Goal: Transaction & Acquisition: Purchase product/service

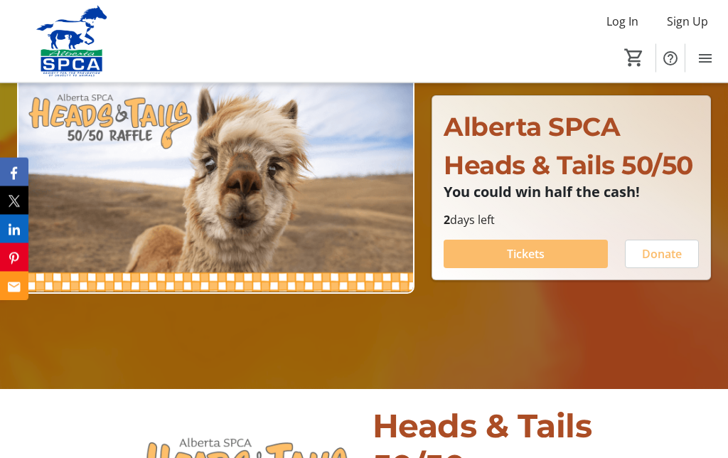
scroll to position [141, 0]
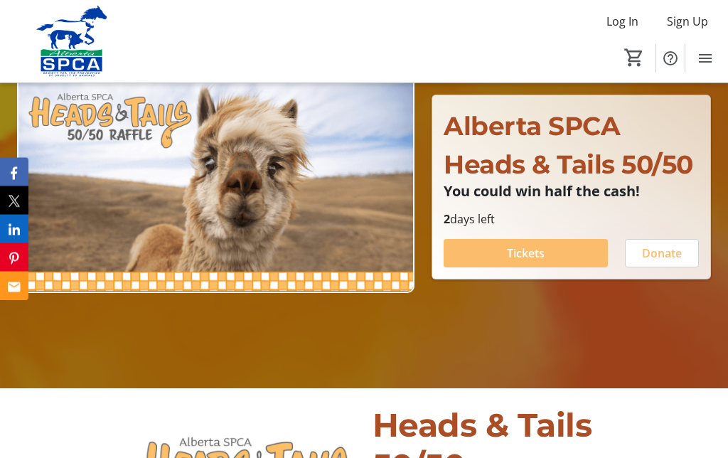
click at [527, 262] on span "Tickets" at bounding box center [526, 253] width 38 height 17
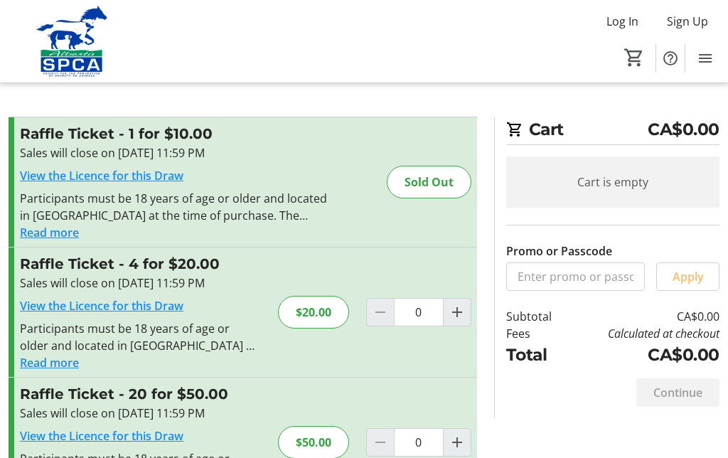
scroll to position [3, 0]
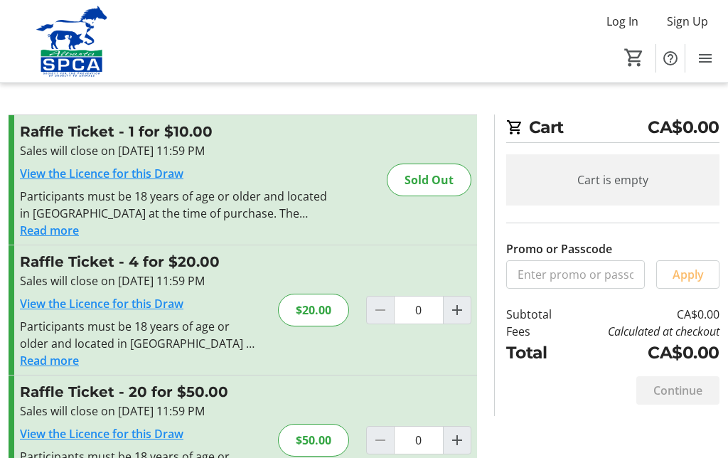
click at [456, 307] on mat-icon "Increment by one" at bounding box center [456, 309] width 17 height 17
type input "1"
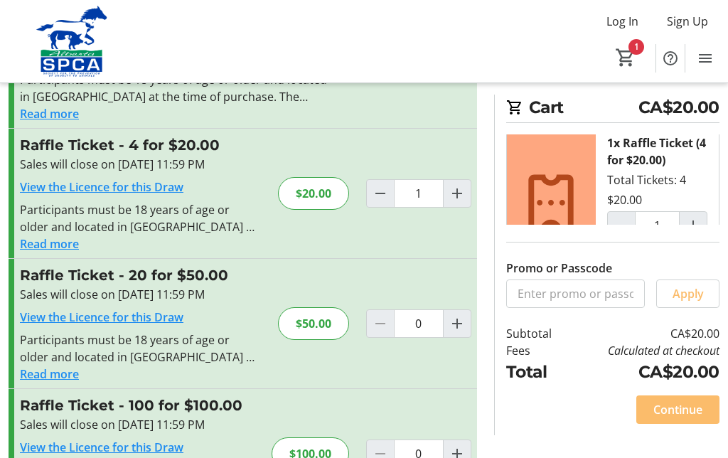
scroll to position [122, 0]
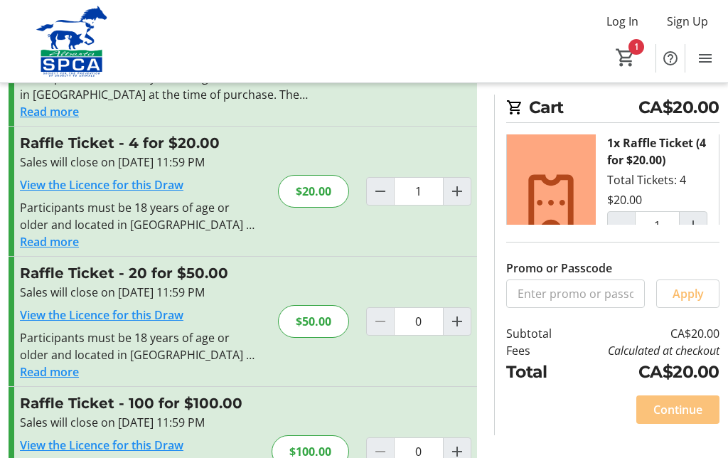
click at [681, 418] on span "Continue" at bounding box center [677, 409] width 49 height 17
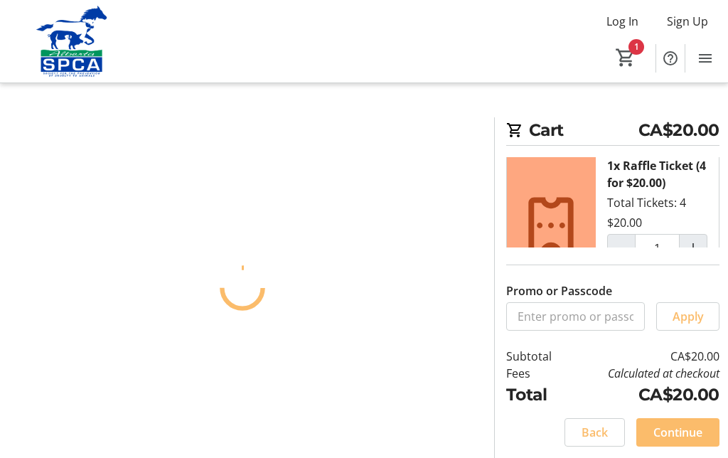
scroll to position [58, 0]
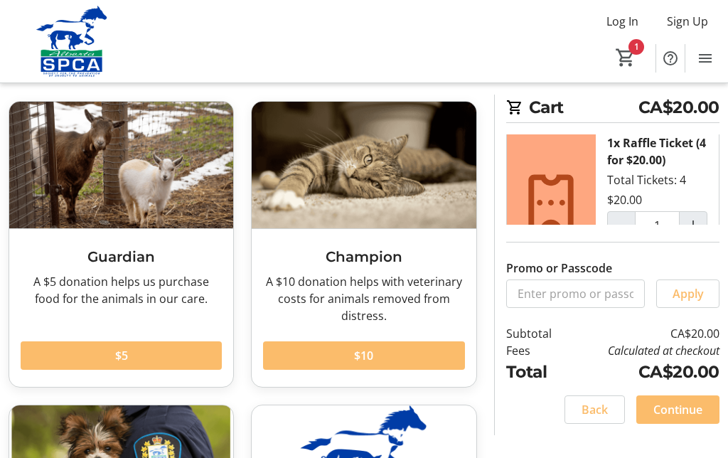
click at [664, 359] on td "Calculated at checkout" at bounding box center [643, 350] width 151 height 17
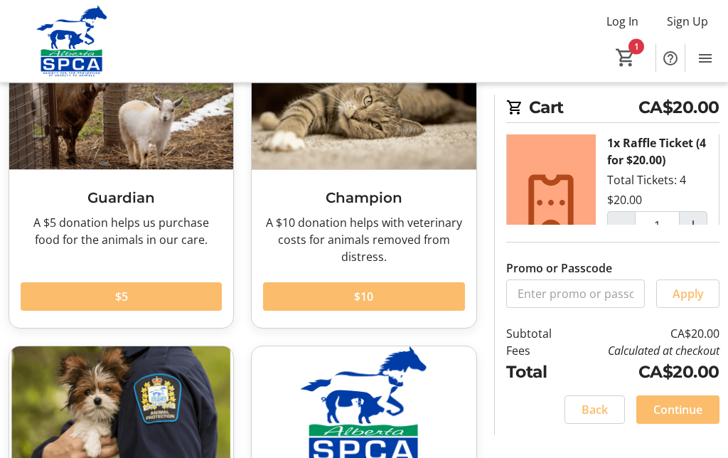
scroll to position [136, 0]
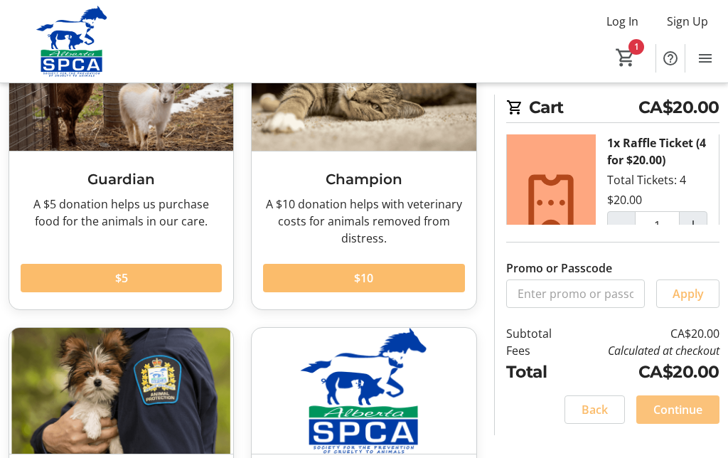
click at [686, 418] on span "Continue" at bounding box center [677, 409] width 49 height 17
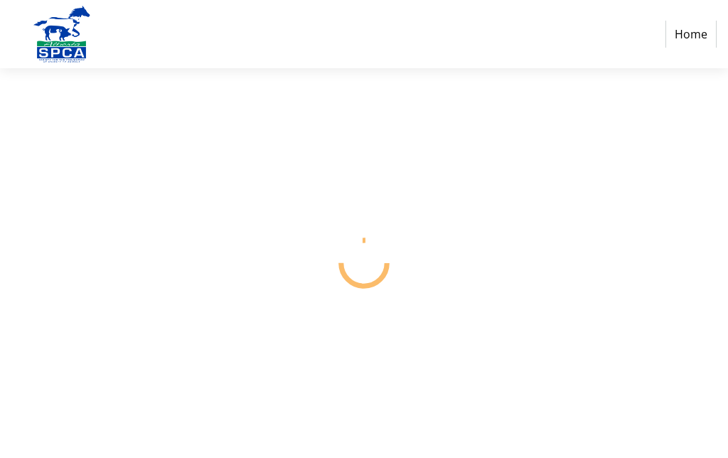
scroll to position [58, 0]
select select "CA"
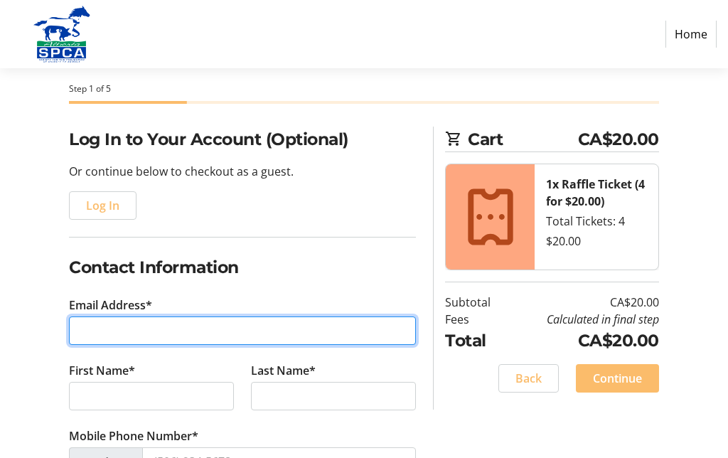
click at [85, 325] on input "Email Address*" at bounding box center [242, 330] width 347 height 28
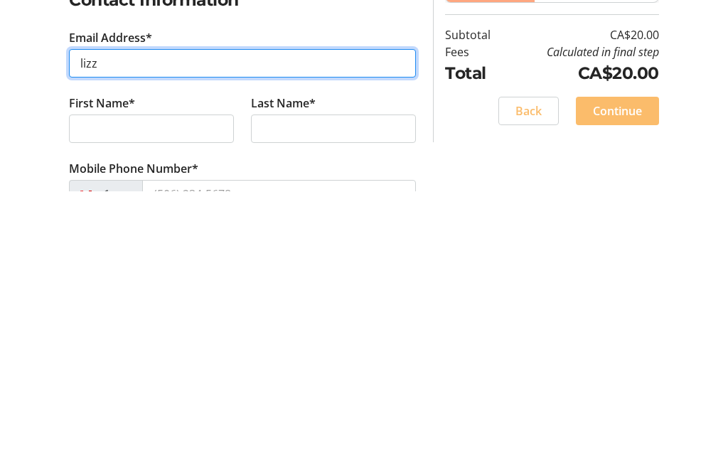
type input "[PERSON_NAME]"
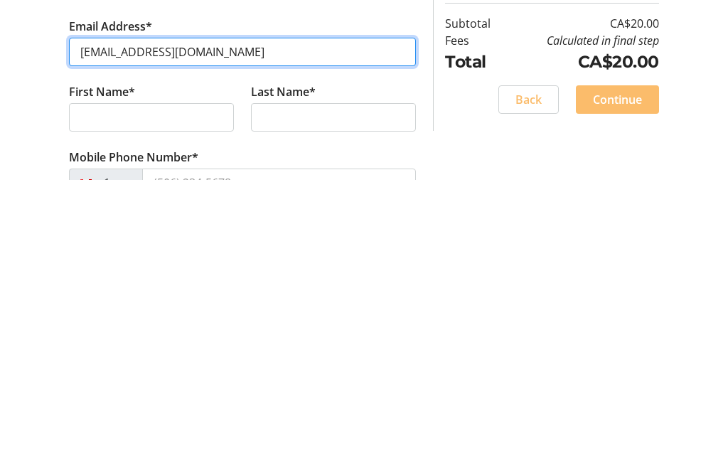
type input "[EMAIL_ADDRESS][DOMAIN_NAME]"
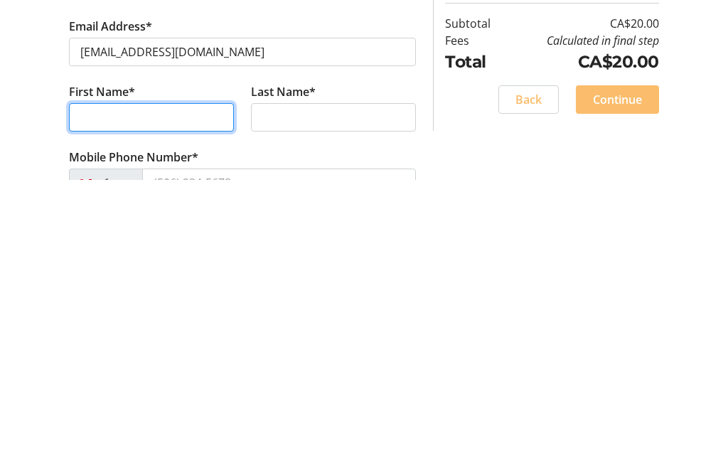
click at [81, 382] on input "First Name*" at bounding box center [151, 396] width 165 height 28
type input "[PERSON_NAME]"
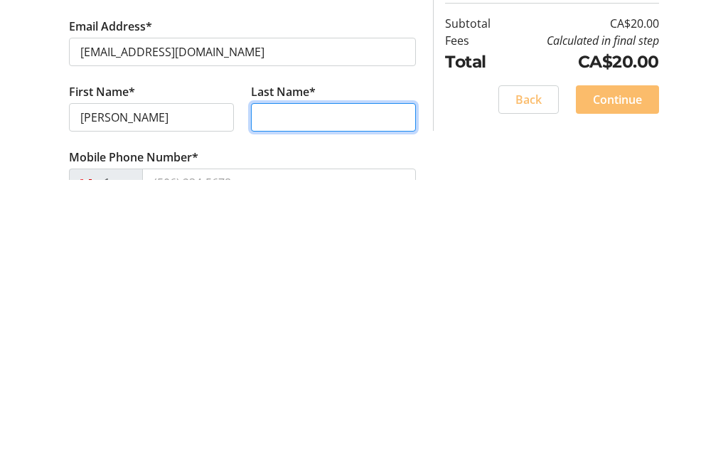
click at [267, 382] on input "Last Name*" at bounding box center [333, 396] width 165 height 28
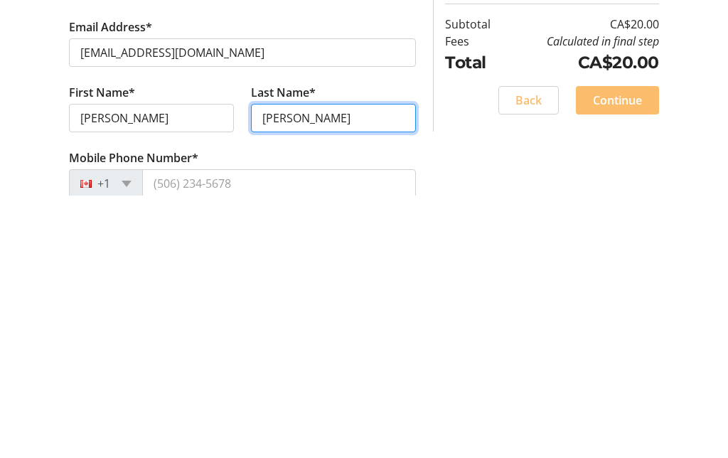
scroll to position [76, 0]
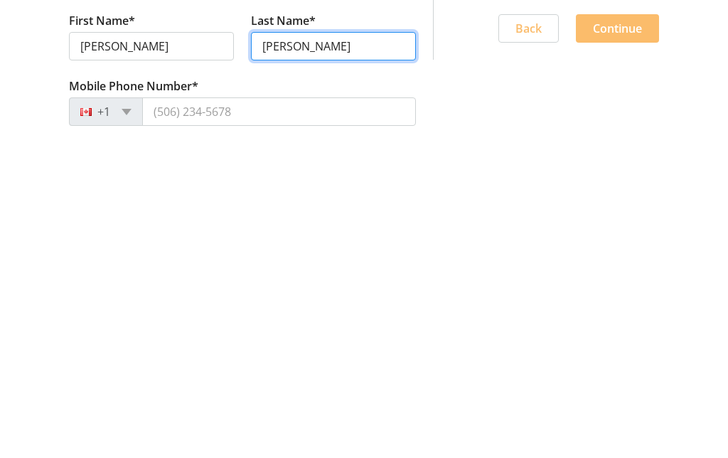
type input "[PERSON_NAME]"
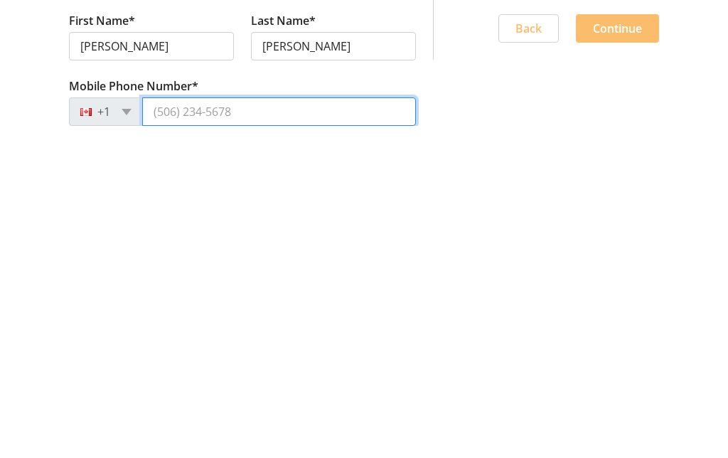
click at [247, 429] on input "Mobile Phone Number*" at bounding box center [279, 443] width 274 height 28
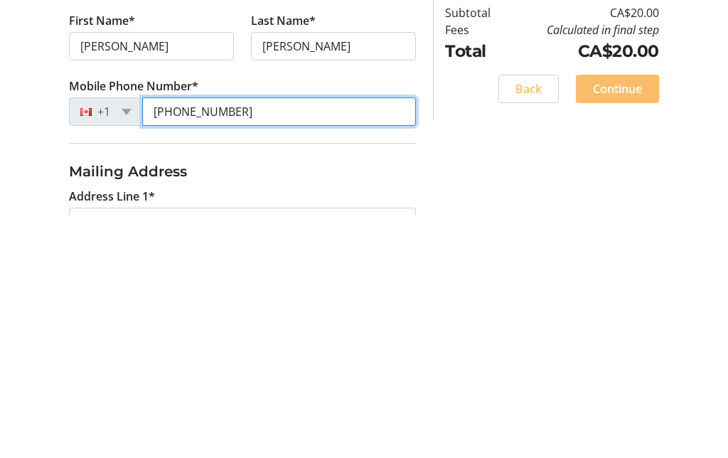
scroll to position [166, 0]
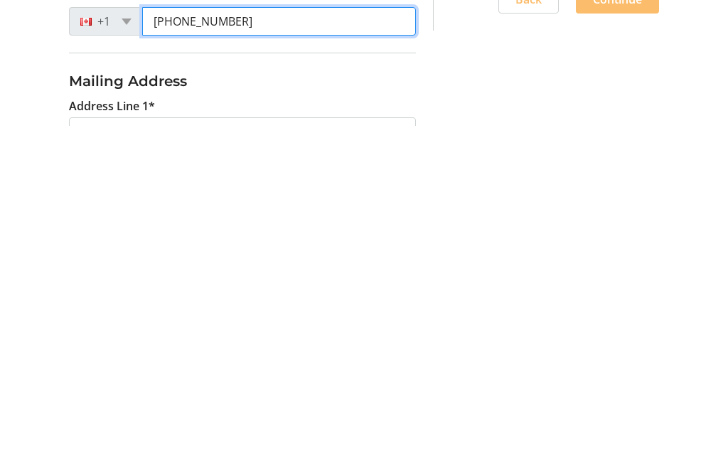
type input "[PHONE_NUMBER]"
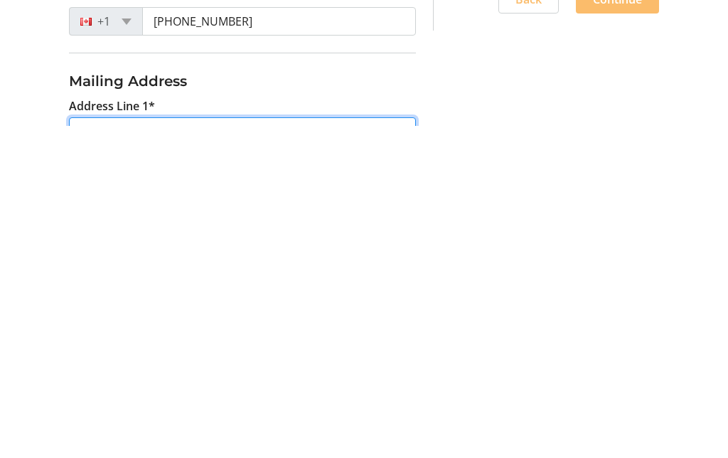
click at [190, 449] on input "Address Line 1*" at bounding box center [242, 463] width 347 height 28
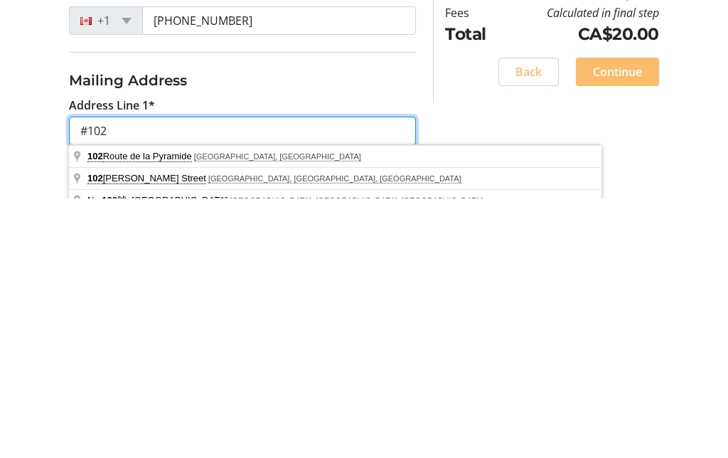
scroll to position [254, 0]
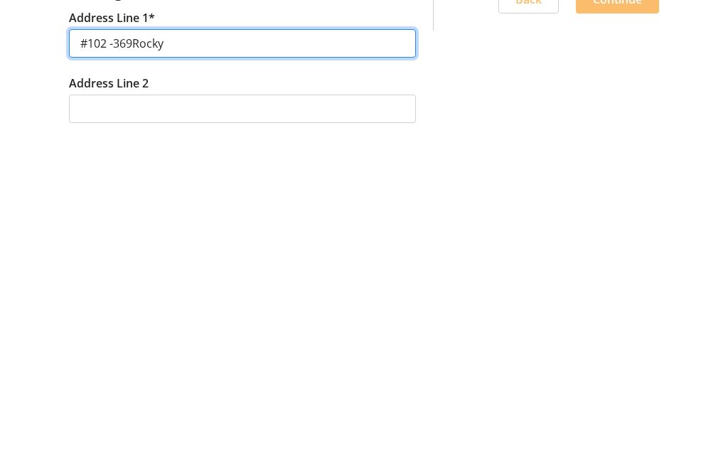
click at [132, 361] on input "#102 -369Rocky" at bounding box center [242, 375] width 347 height 28
click at [131, 361] on input "#102 -369Rocky" at bounding box center [242, 375] width 347 height 28
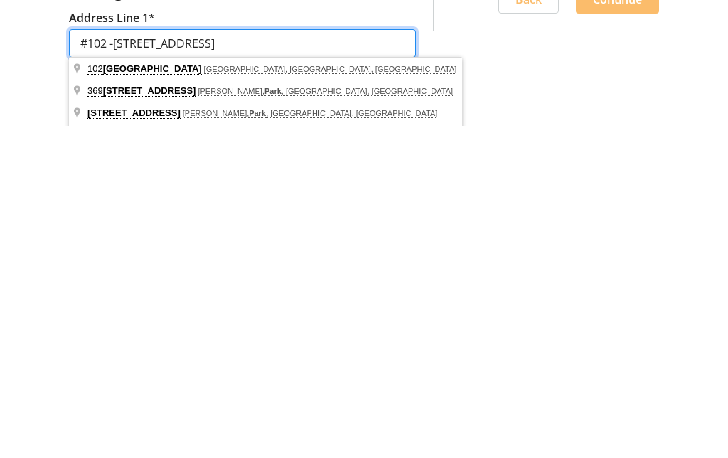
scroll to position [257, 0]
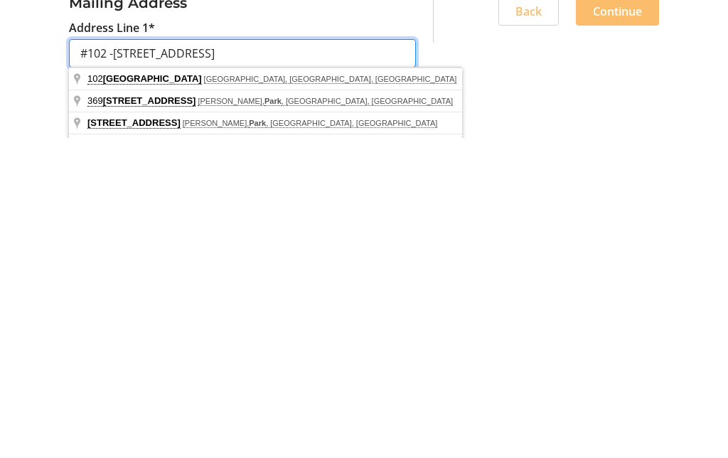
type input "#102 -[STREET_ADDRESS]"
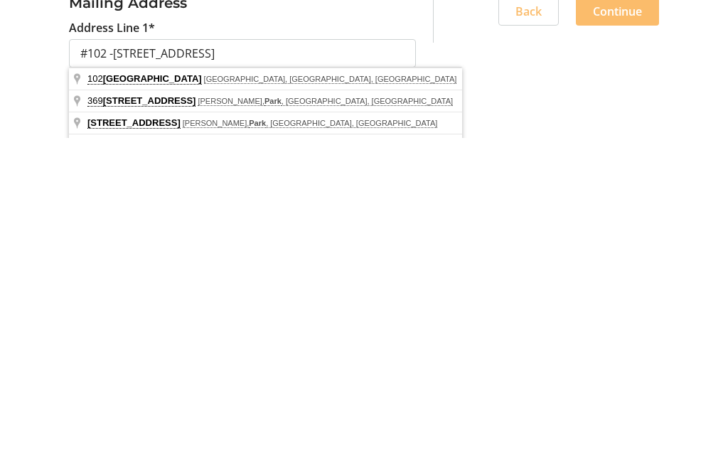
click at [451, 137] on div "Log In to Your Account (Optional) Or continue below to checkout as a guest. Log…" at bounding box center [364, 382] width 728 height 909
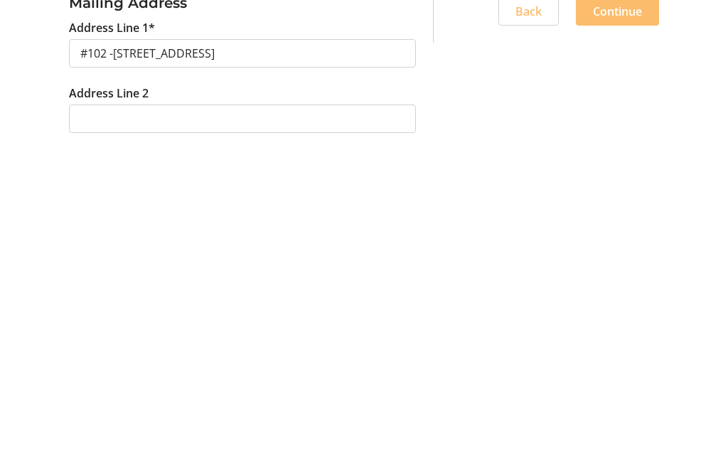
scroll to position [576, 0]
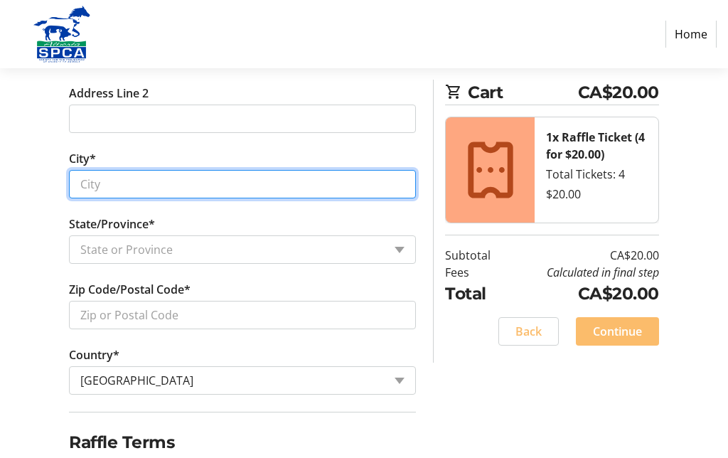
click at [96, 183] on input "City*" at bounding box center [242, 184] width 347 height 28
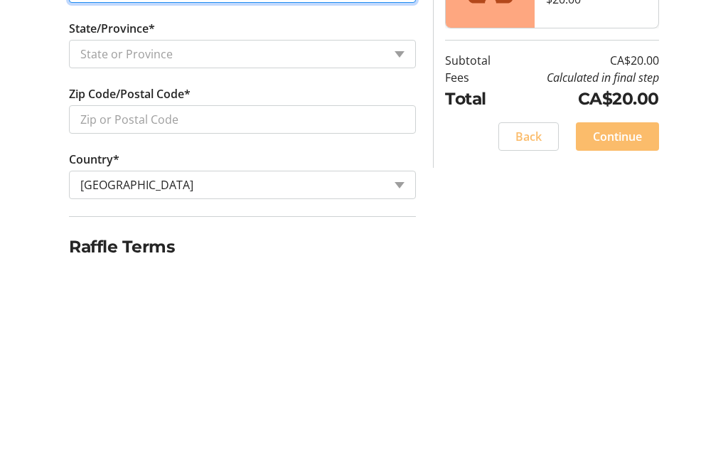
type input "[GEOGRAPHIC_DATA]"
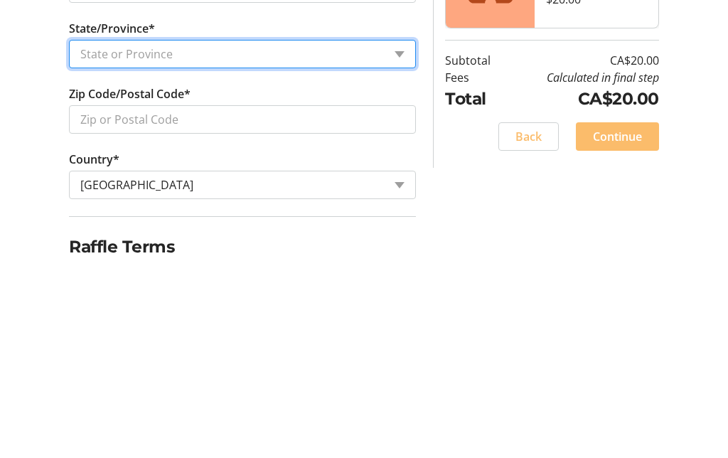
click at [404, 235] on select "State or Province State or Province [GEOGRAPHIC_DATA] [GEOGRAPHIC_DATA] [GEOGRA…" at bounding box center [242, 249] width 347 height 28
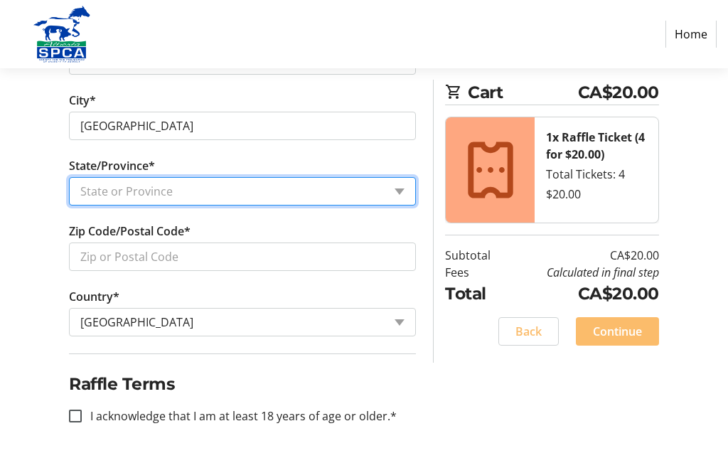
select select "BC"
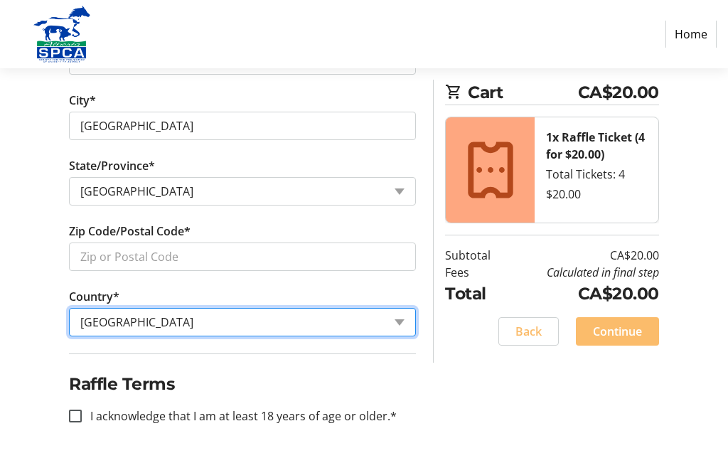
click at [409, 329] on select "Country Country [GEOGRAPHIC_DATA] [GEOGRAPHIC_DATA] [GEOGRAPHIC_DATA] [GEOGRAPH…" at bounding box center [242, 322] width 347 height 28
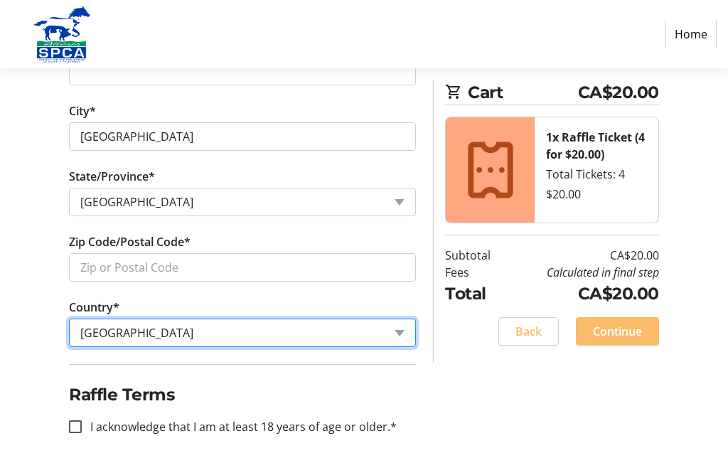
scroll to position [634, 0]
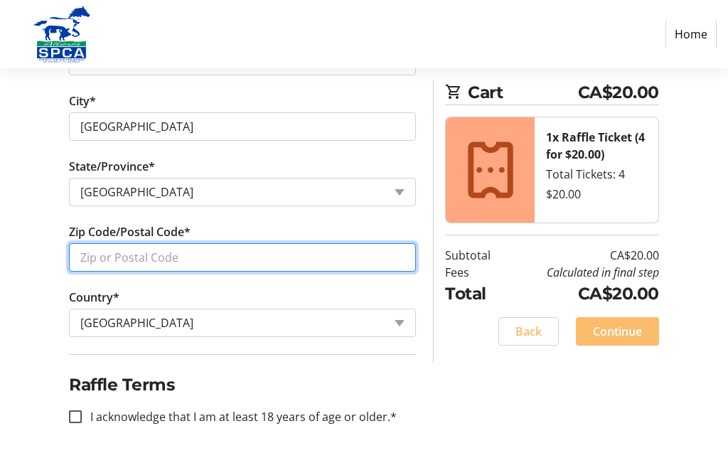
click at [90, 260] on input "Zip Code/Postal Code*" at bounding box center [242, 257] width 347 height 28
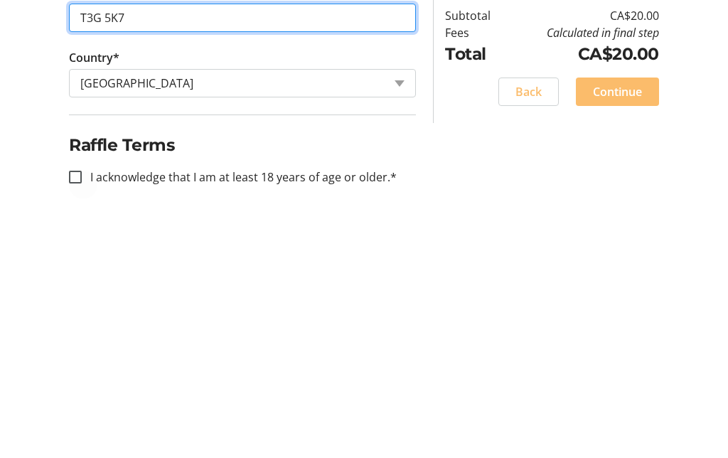
type input "T3G 5K7"
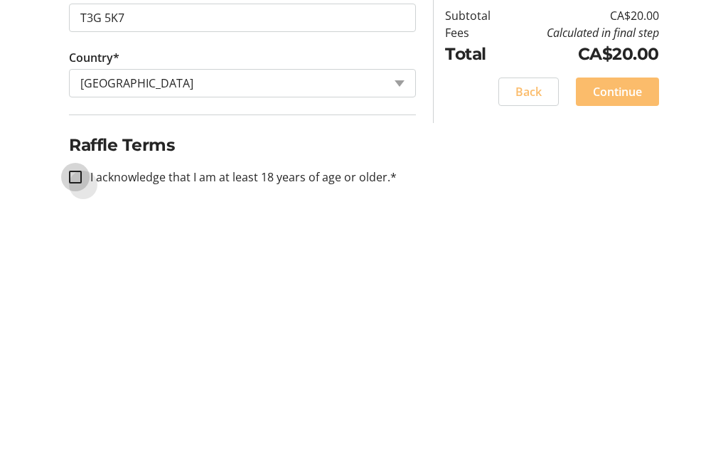
click at [70, 410] on input "I acknowledge that I am at least 18 years of age or older.*" at bounding box center [75, 416] width 13 height 13
checkbox input "true"
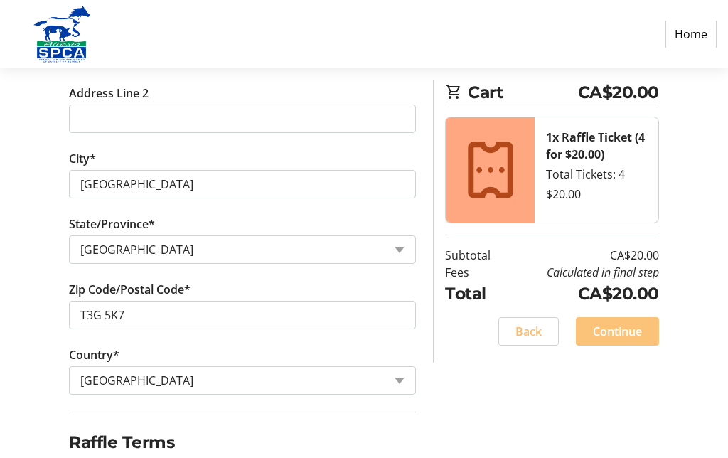
click at [619, 328] on span "Continue" at bounding box center [617, 331] width 49 height 17
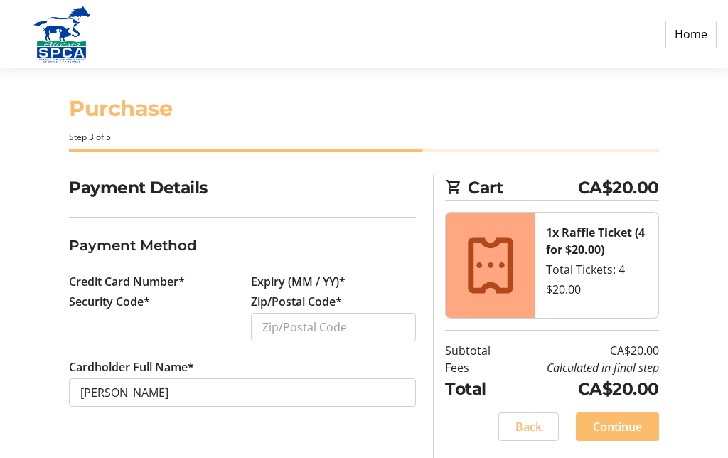
scroll to position [58, 0]
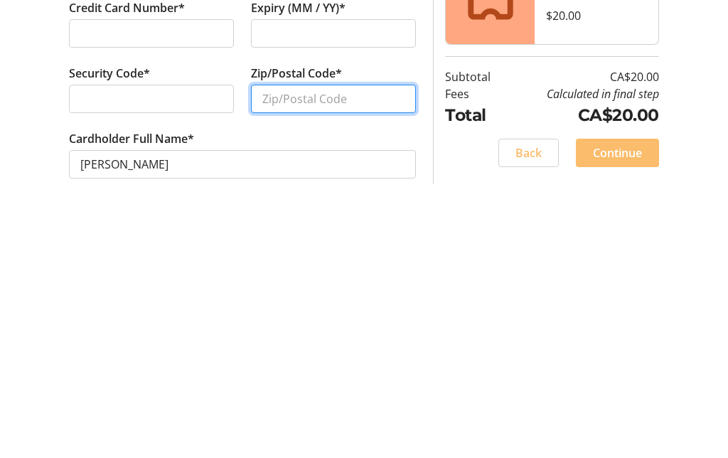
click at [266, 330] on input "Zip/Postal Code*" at bounding box center [333, 344] width 165 height 28
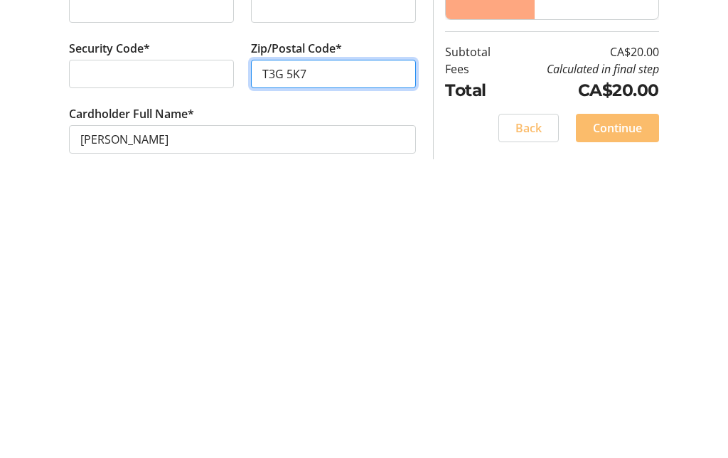
type input "T3G 5K7"
click at [614, 389] on span "Continue" at bounding box center [617, 397] width 49 height 17
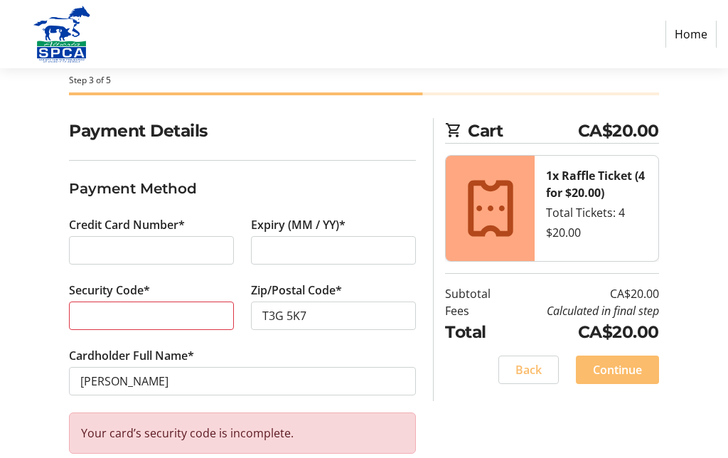
scroll to position [90, 0]
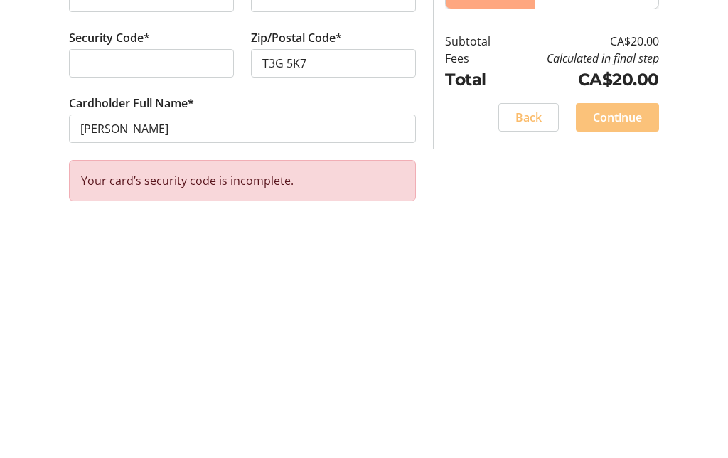
click at [611, 329] on span at bounding box center [617, 346] width 83 height 34
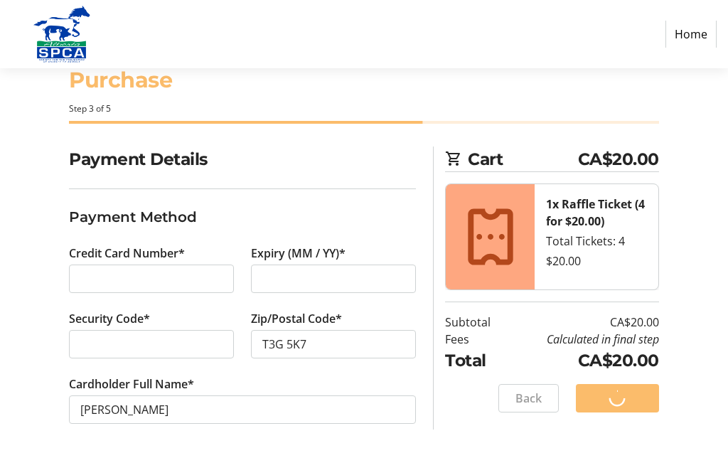
scroll to position [58, 0]
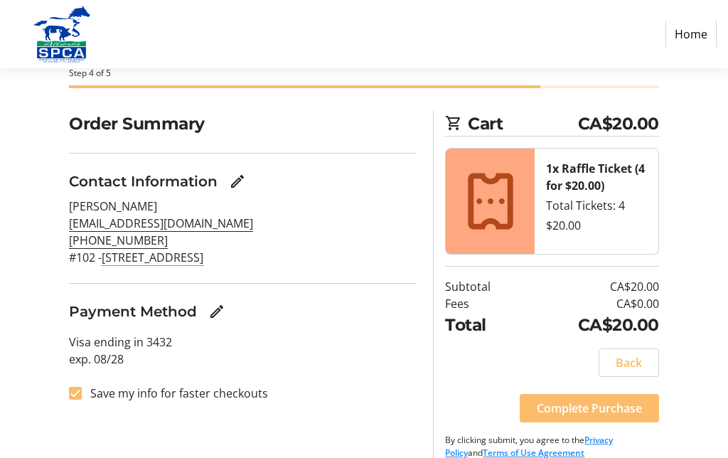
scroll to position [92, 0]
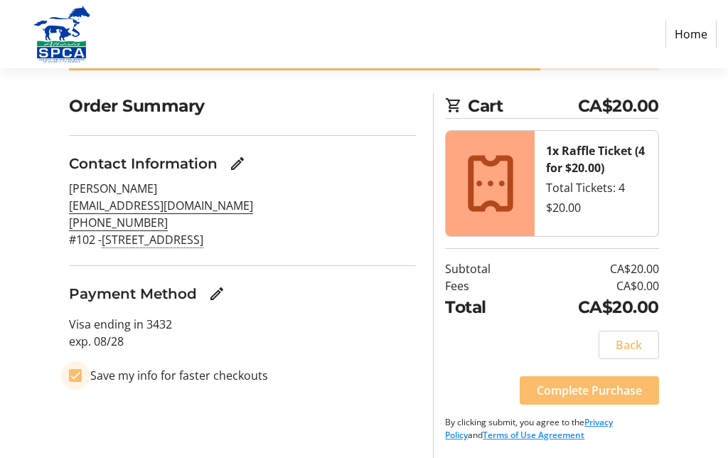
click at [76, 371] on input "Save my info for faster checkouts" at bounding box center [75, 375] width 13 height 13
checkbox input "false"
click at [600, 385] on span "Complete Purchase" at bounding box center [589, 390] width 105 height 17
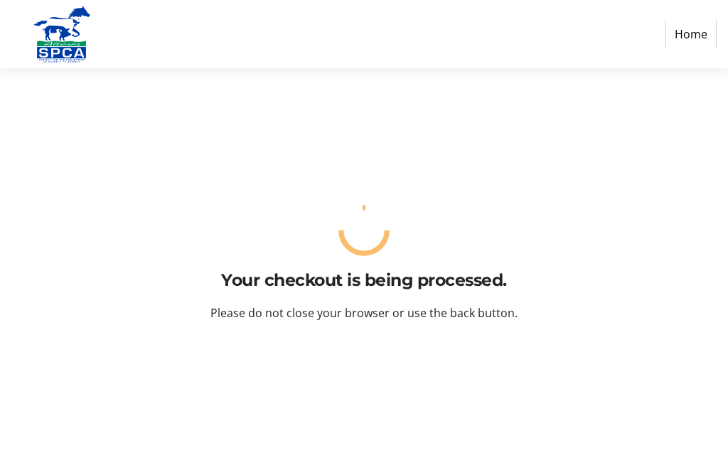
scroll to position [58, 0]
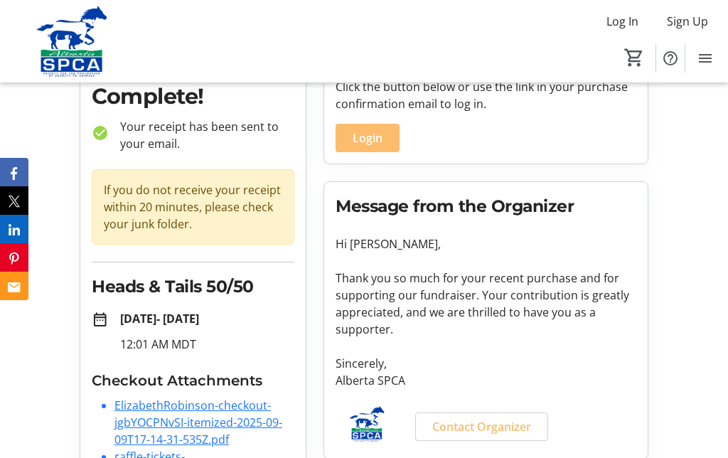
scroll to position [152, 0]
